Goal: Task Accomplishment & Management: Manage account settings

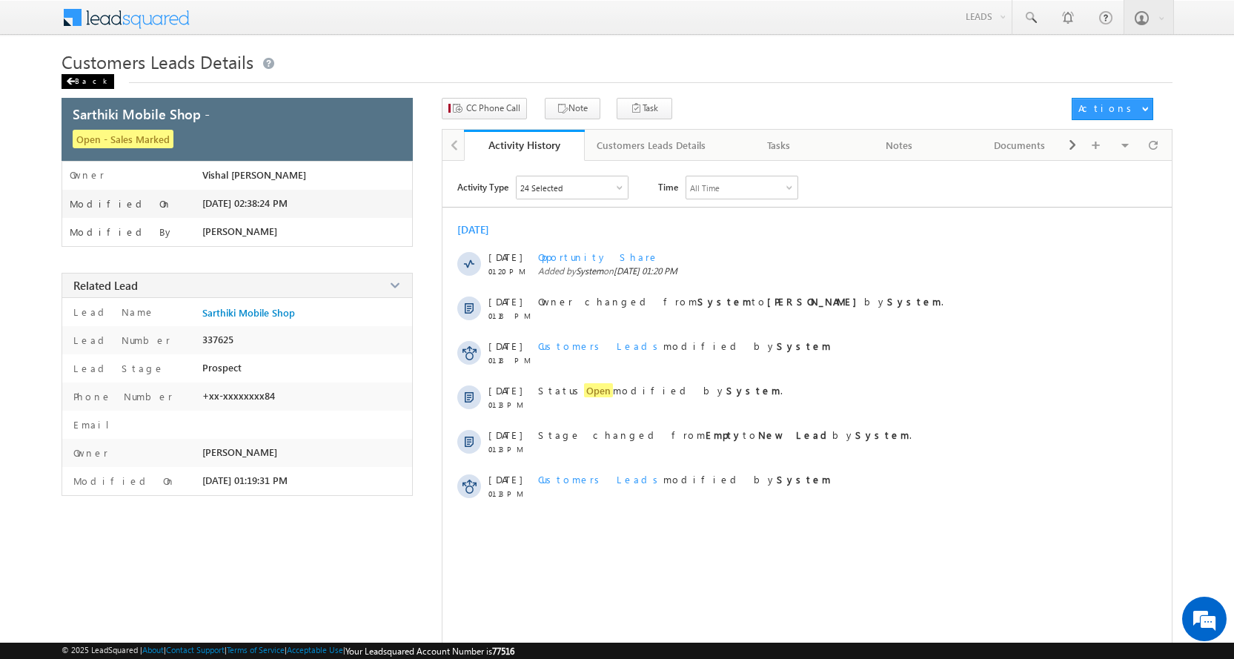
click at [83, 79] on div "Back" at bounding box center [87, 81] width 53 height 15
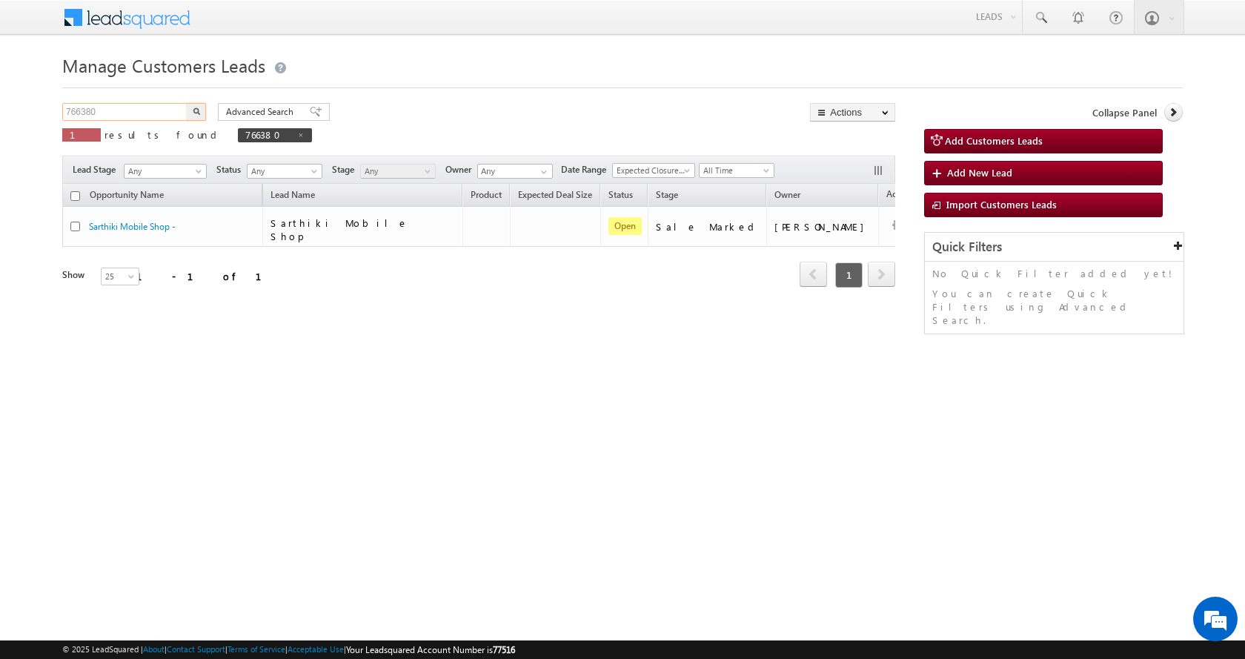
drag, startPoint x: 106, startPoint y: 108, endPoint x: 20, endPoint y: 112, distance: 86.0
click at [20, 112] on body "Menu [PERSON_NAME] sitar a11@k serve .co.i" at bounding box center [622, 210] width 1245 height 420
paste input "7036"
type input "767036"
click at [187, 103] on button "button" at bounding box center [196, 112] width 19 height 18
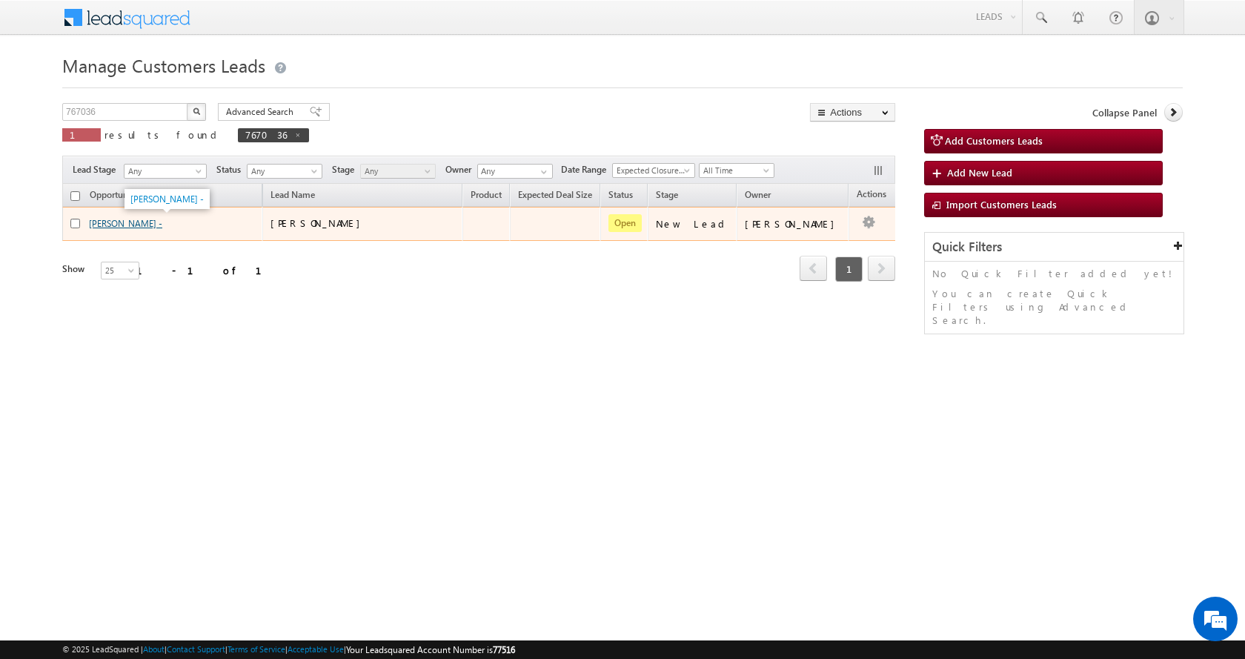
click at [131, 222] on link "[PERSON_NAME] -" at bounding box center [125, 223] width 73 height 11
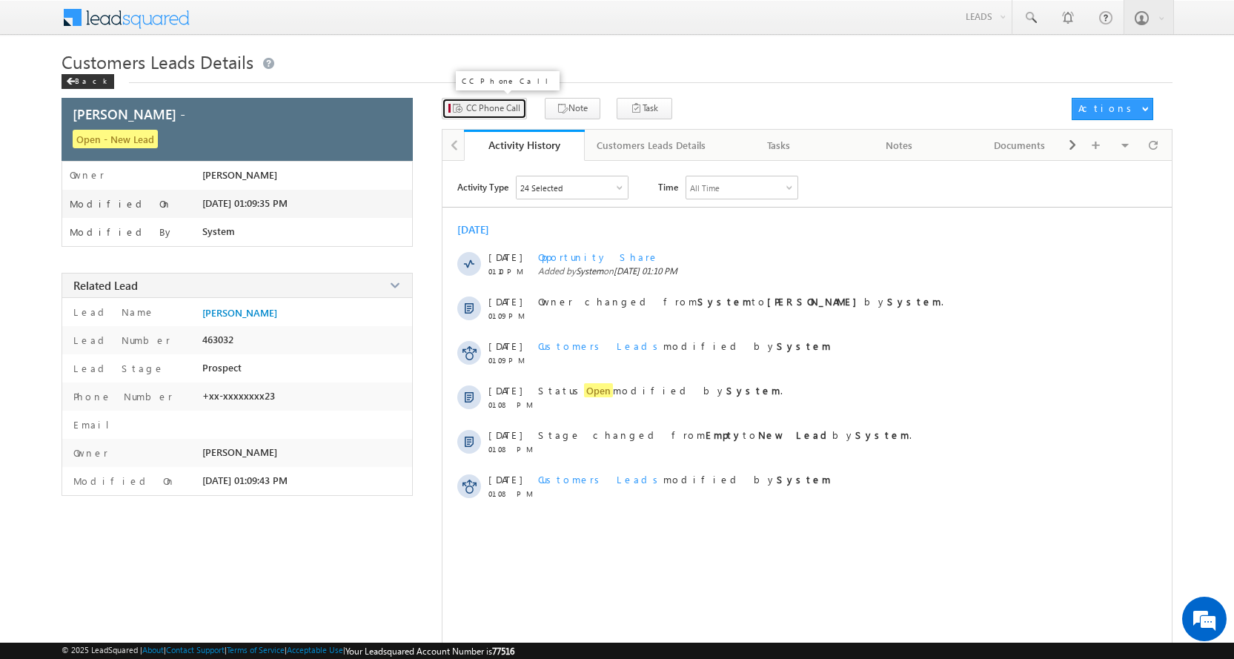
click at [488, 110] on span "CC Phone Call" at bounding box center [493, 108] width 54 height 13
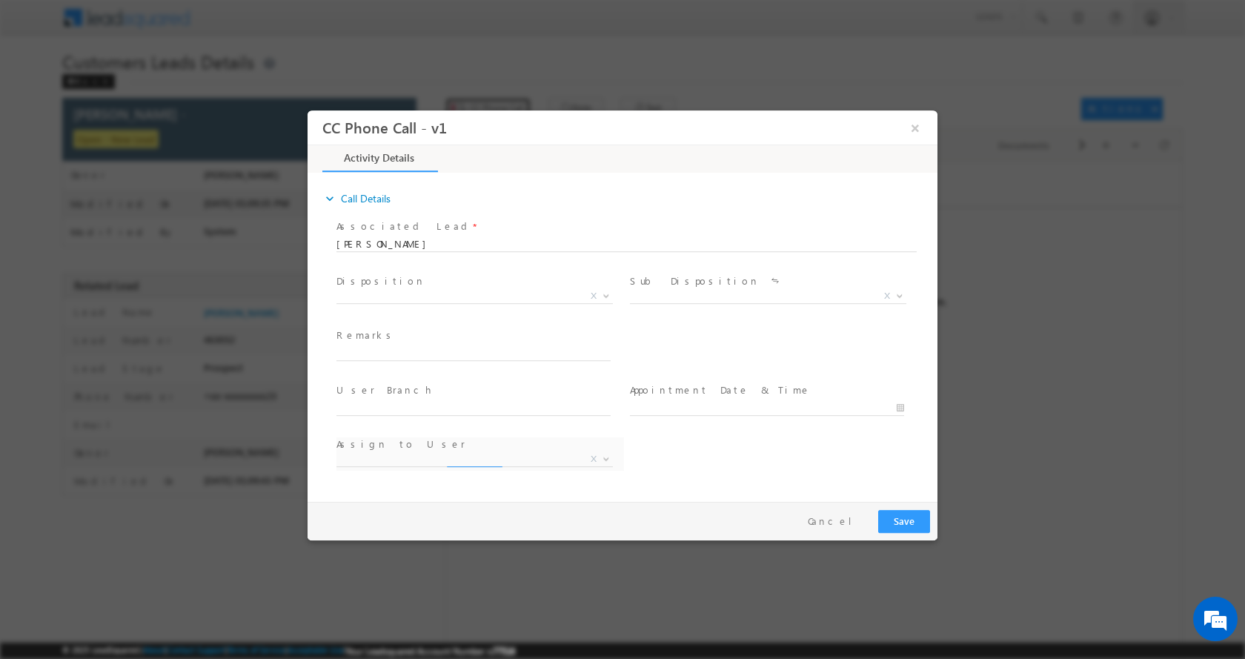
select select "devesh.srivastava@sgrlimited.in"
click at [376, 352] on input "text" at bounding box center [473, 352] width 274 height 15
type input "P+C-LOAN-15 L-PV-80 L-FATHER AGE-55-AGE-28-REG-STEMP-38000K-BUSINESS-SHOP -INCO…"
click at [612, 291] on span at bounding box center [604, 294] width 15 height 19
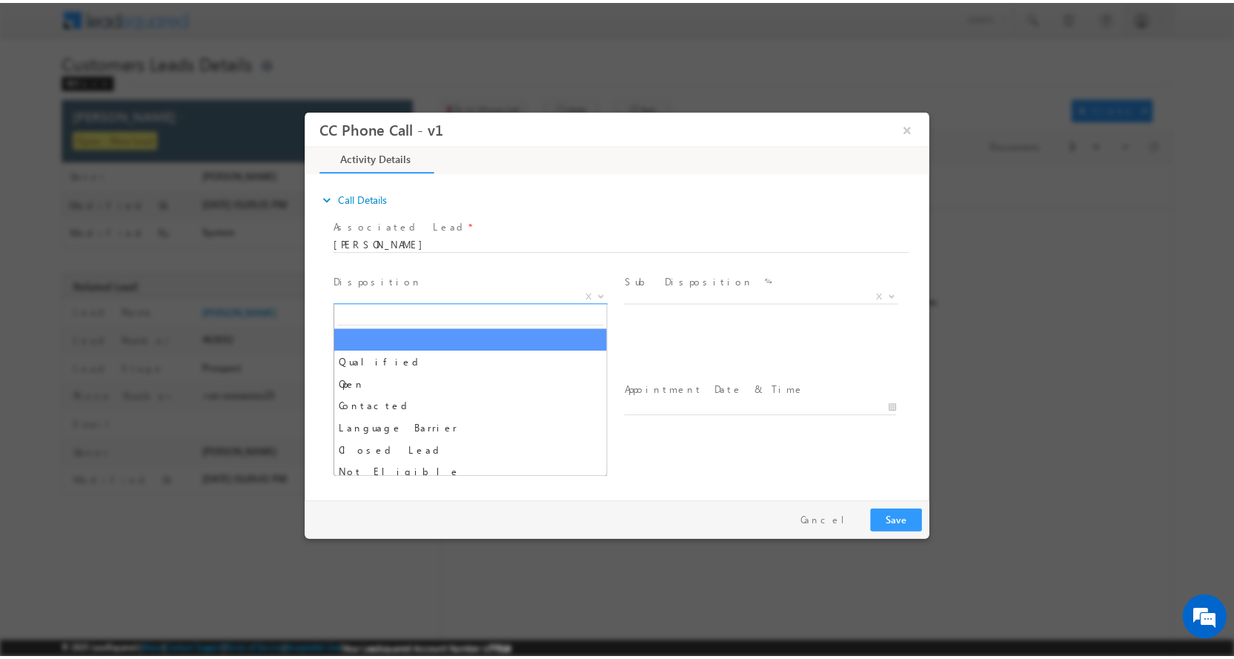
scroll to position [0, 0]
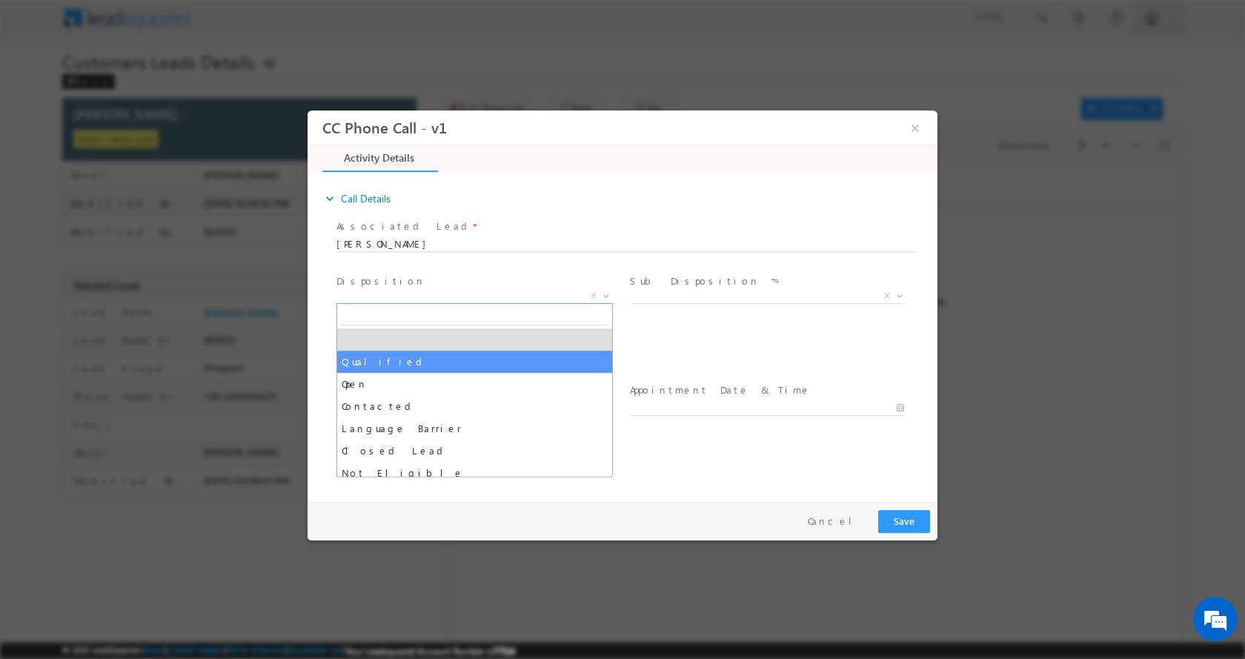
select select "Qualified"
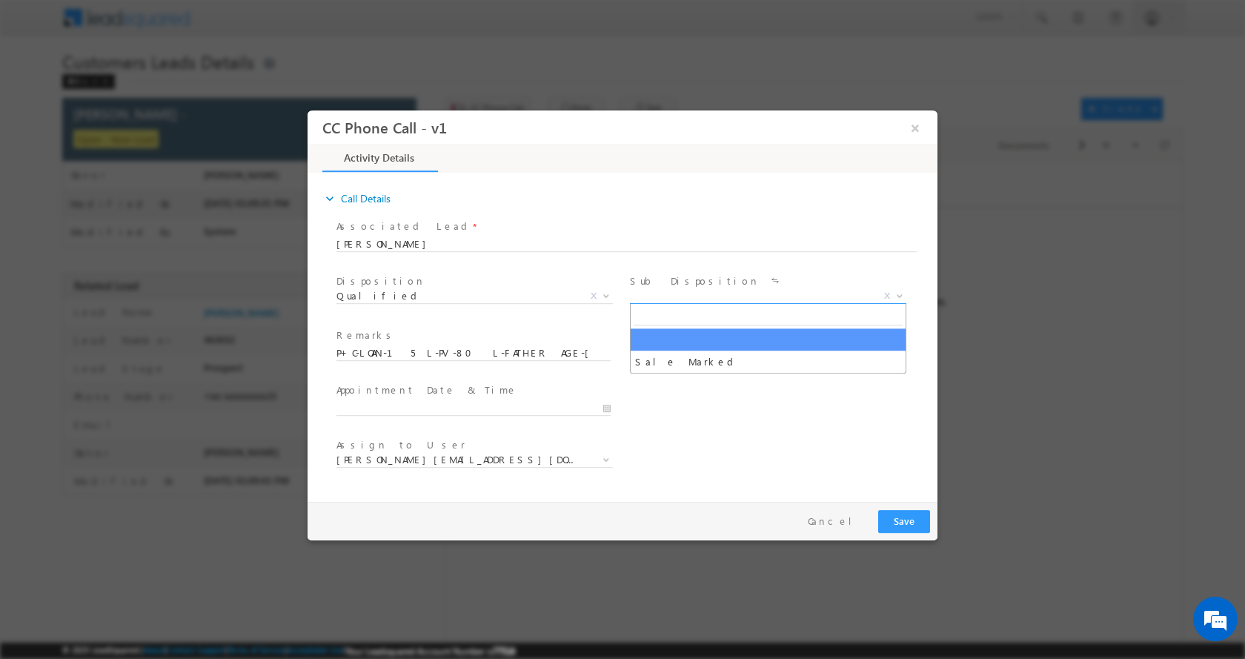
click at [900, 296] on span at bounding box center [898, 294] width 15 height 19
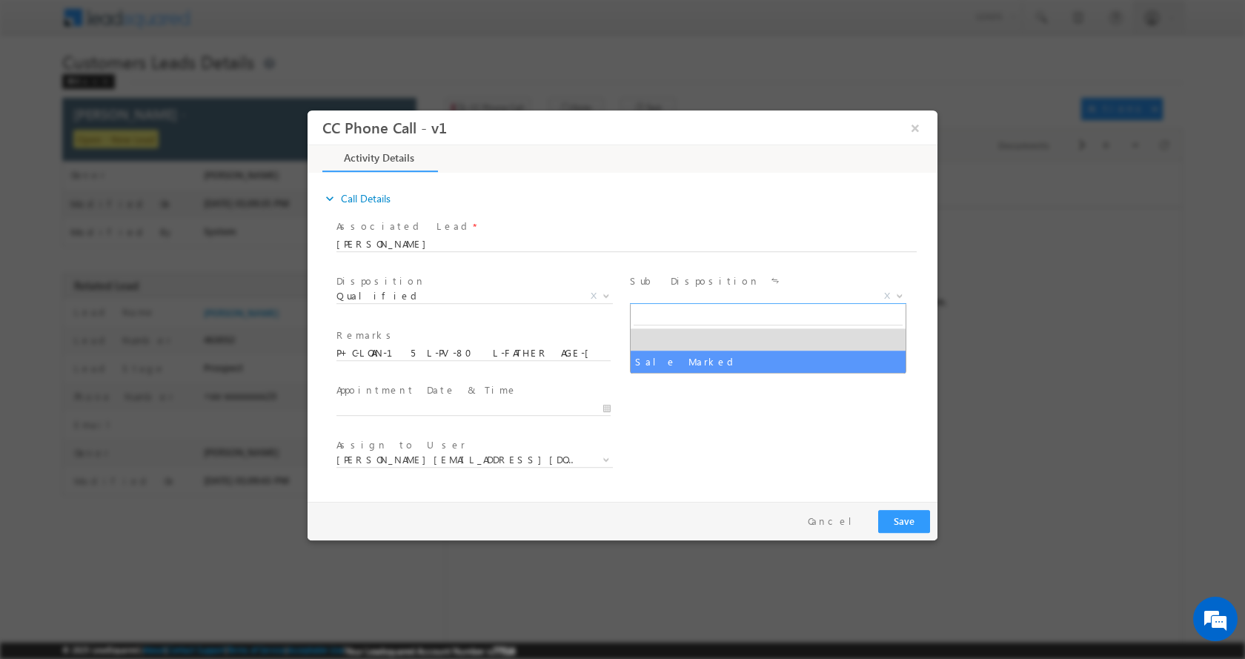
select select "Sale Marked"
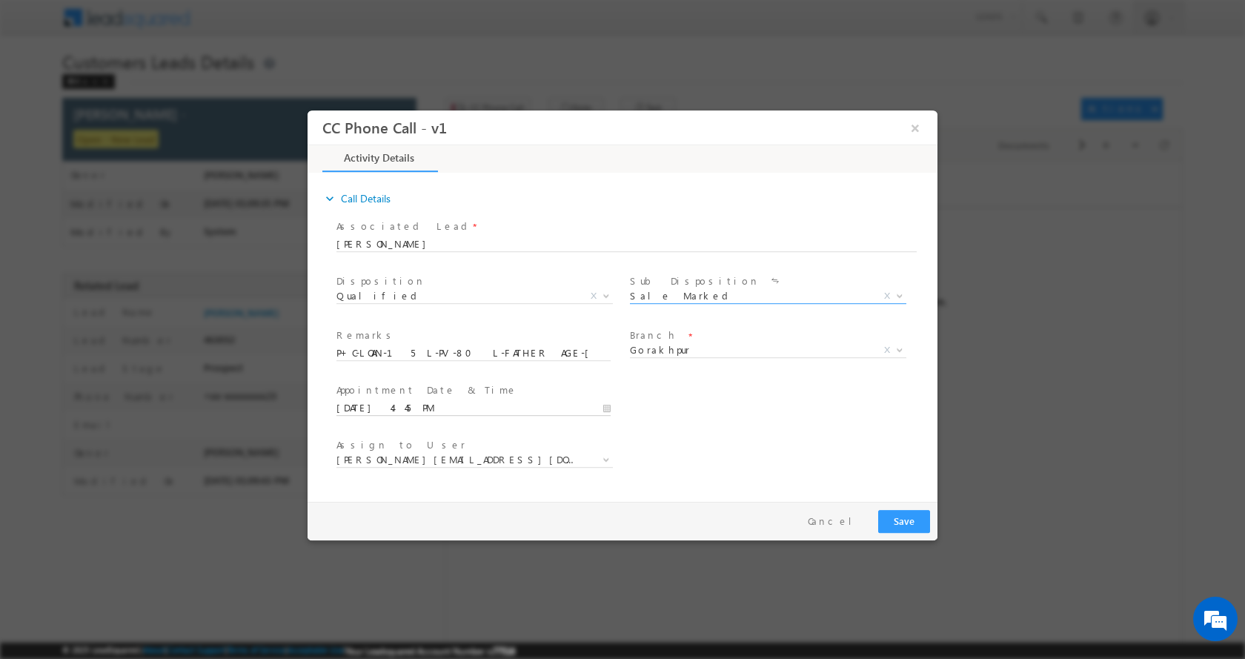
click at [605, 406] on input "08/18/2025 4:45 PM" at bounding box center [473, 407] width 274 height 15
type input "08/19/2025 5:45 PM"
type input "05"
click at [390, 382] on span at bounding box center [392, 382] width 10 height 11
type input "08/19/2025 6:45 PM"
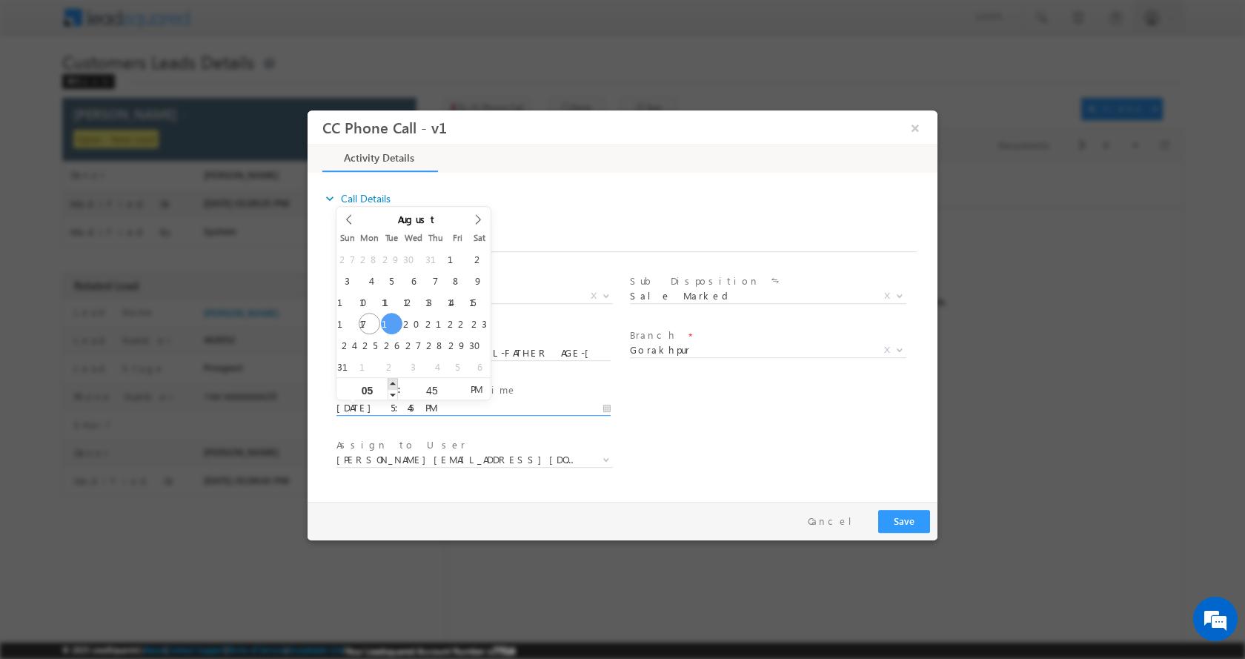
type input "06"
click at [390, 382] on span at bounding box center [392, 382] width 10 height 11
click at [907, 525] on button "Save" at bounding box center [904, 520] width 52 height 23
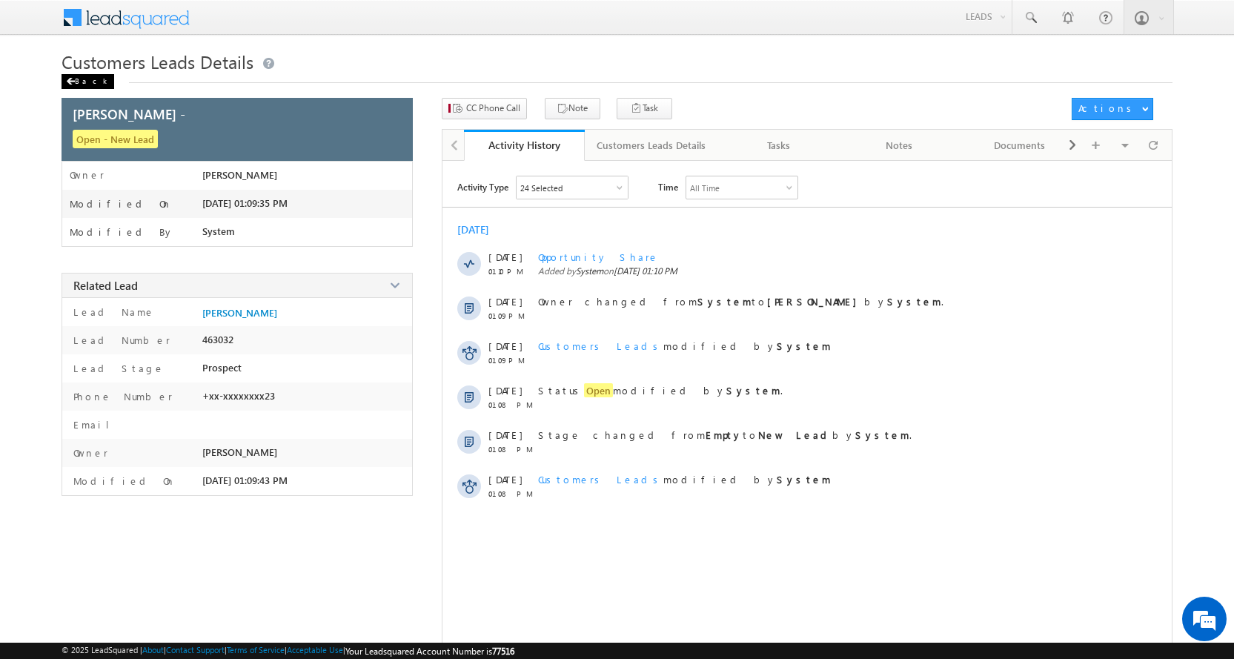
click at [75, 74] on div "Back" at bounding box center [87, 81] width 53 height 15
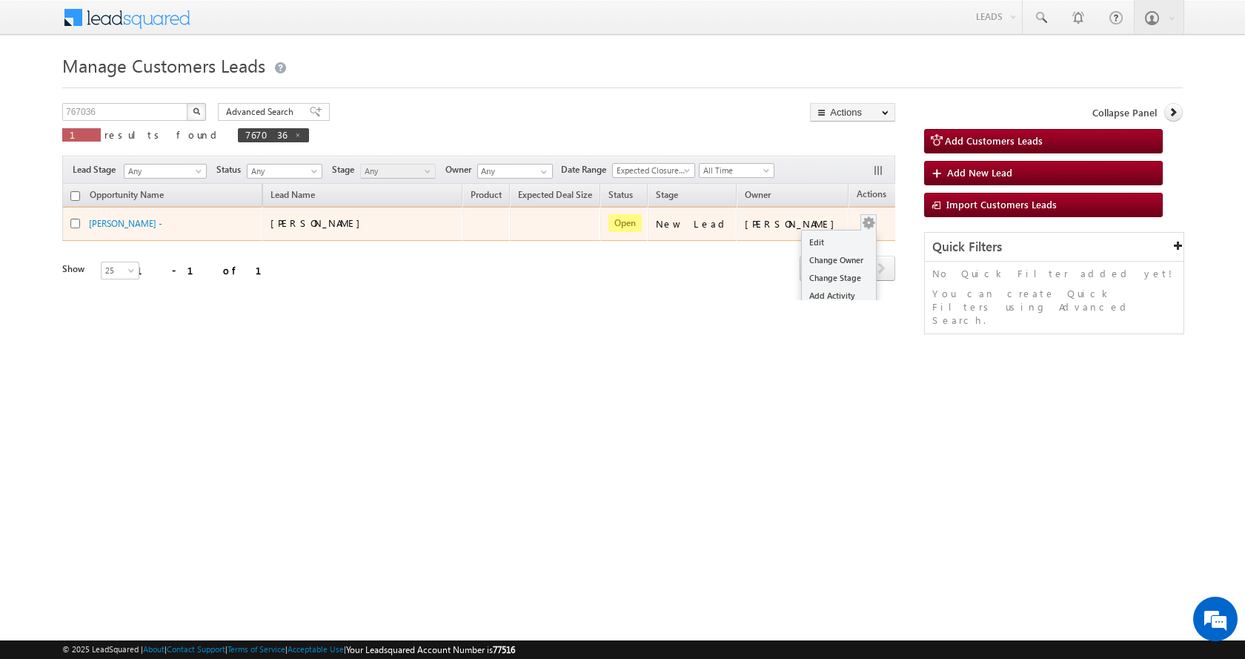
click at [861, 222] on button "button" at bounding box center [868, 223] width 15 height 15
click at [817, 239] on link "Edit" at bounding box center [839, 242] width 74 height 18
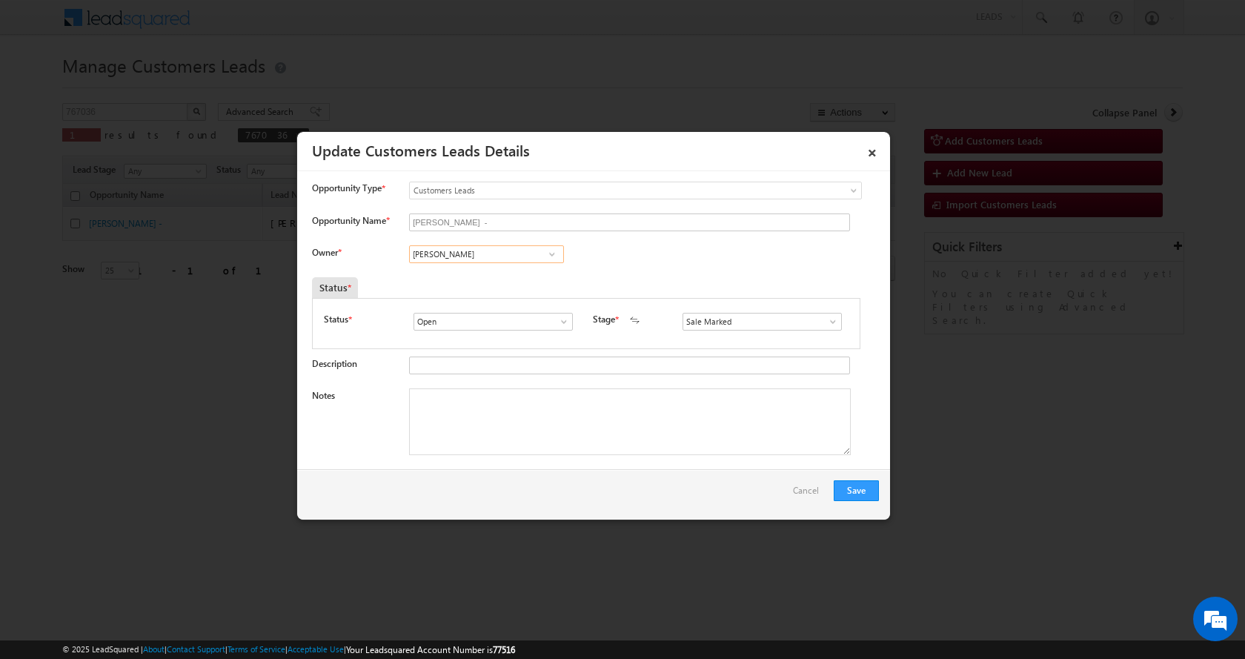
click at [485, 255] on input "Devesh Srivastav" at bounding box center [486, 254] width 155 height 18
click at [496, 257] on input "Devesh Srivastav" at bounding box center [486, 254] width 155 height 18
type input "Devesh Srivastav"
click at [456, 414] on textarea "Notes" at bounding box center [630, 421] width 442 height 67
paste textarea "Sanjaya Nishad-9794719323-P+C-LOAN-15 L-PV-80 L-FATHER AGE-55-AGE-28-REG-STEMP-…"
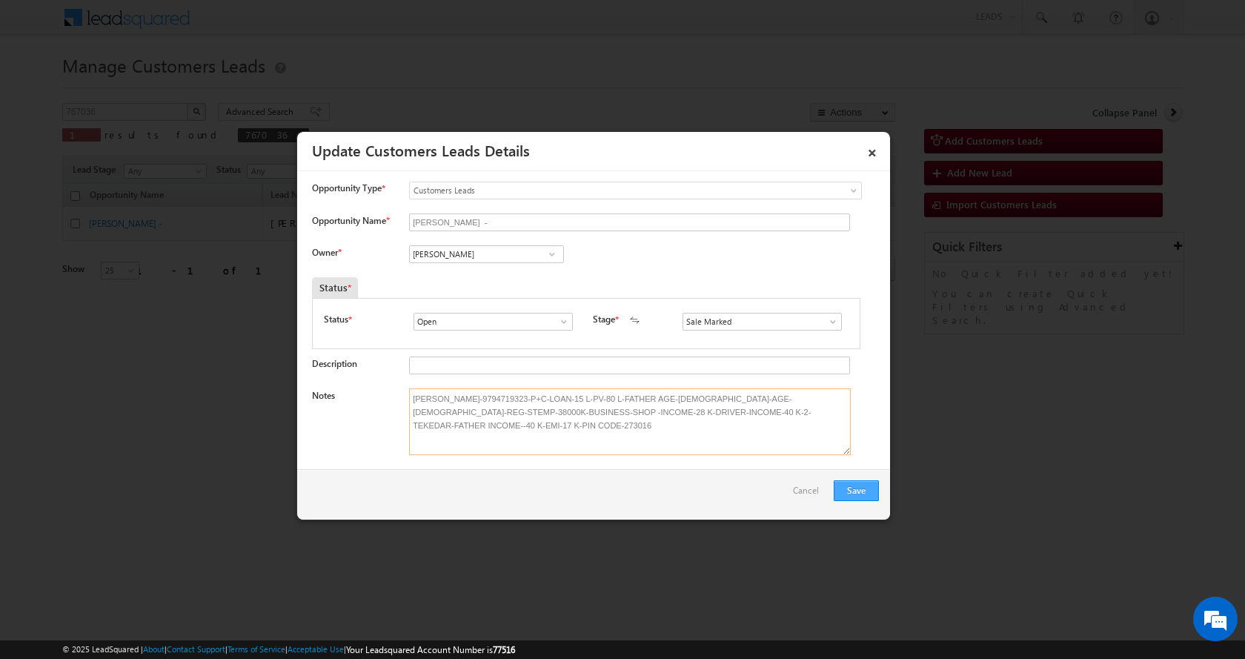
type textarea "Sanjaya Nishad-9794719323-P+C-LOAN-15 L-PV-80 L-FATHER AGE-55-AGE-28-REG-STEMP-…"
click at [851, 489] on button "Save" at bounding box center [856, 490] width 45 height 21
